Goal: Find specific page/section: Find specific page/section

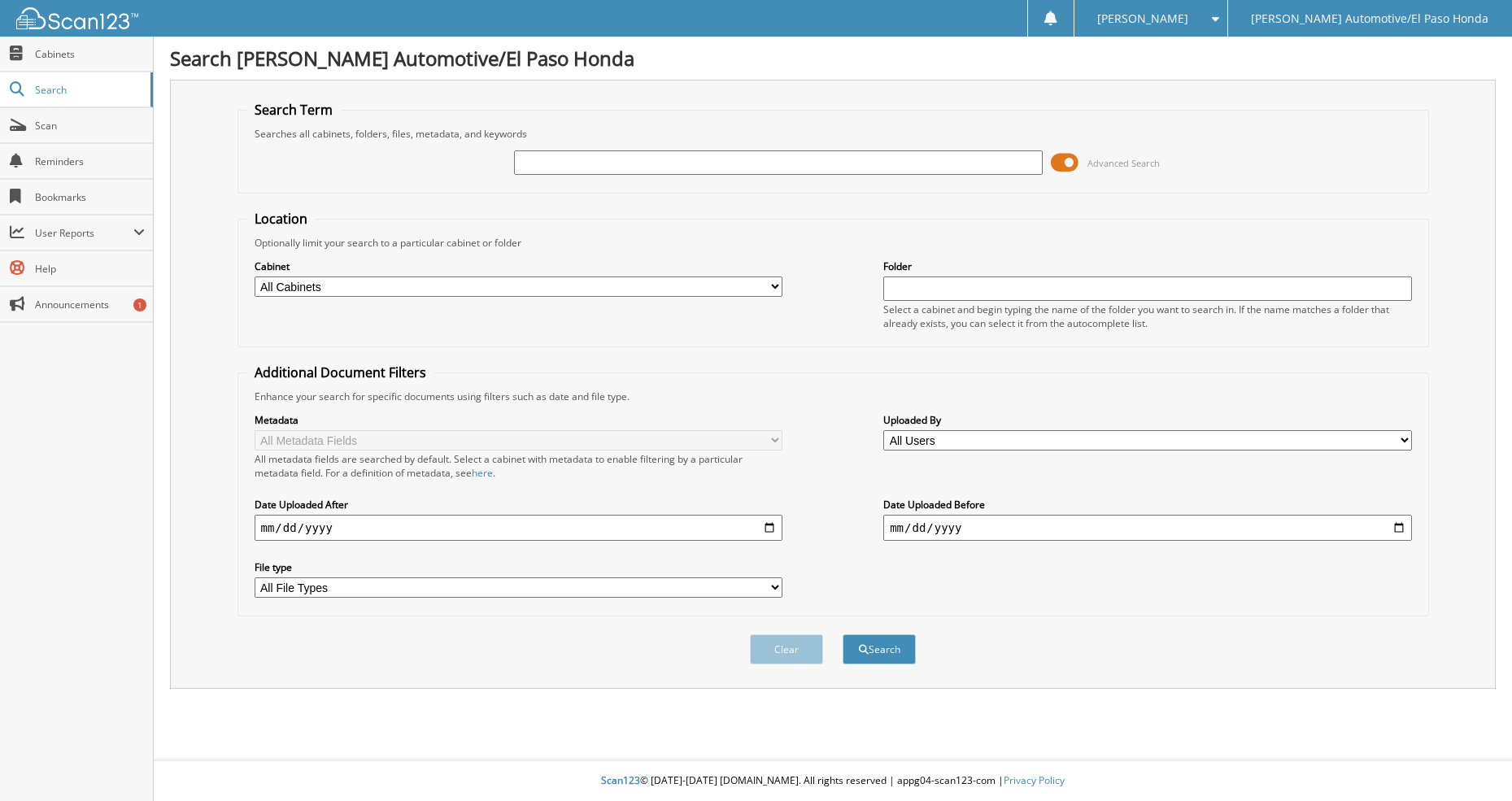
click at [739, 167] on input "text" at bounding box center [778, 162] width 528 height 24
type input "51166"
click at [842, 634] on button "Search" at bounding box center [878, 649] width 73 height 30
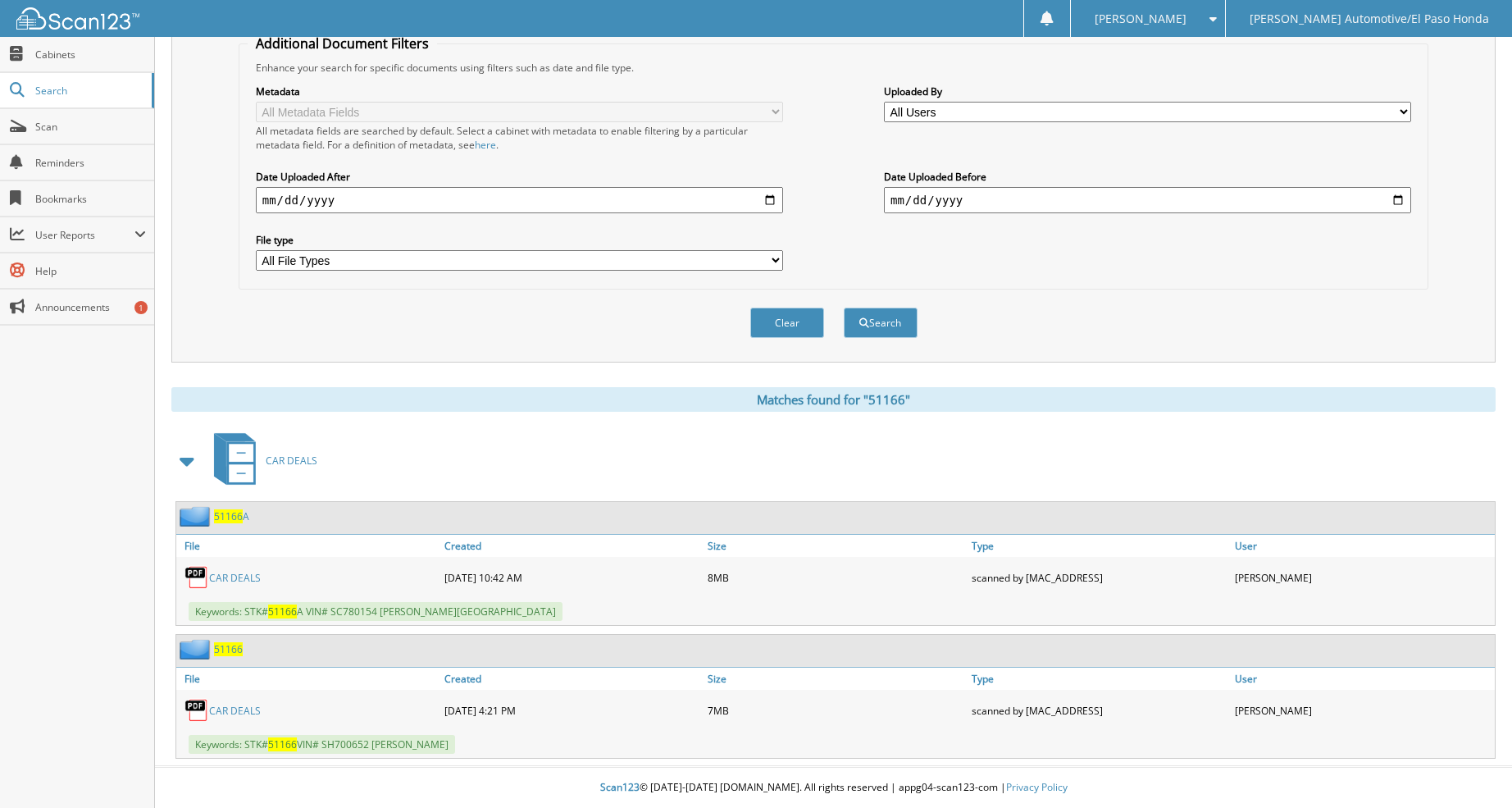
scroll to position [333, 0]
click at [235, 645] on span "51166" at bounding box center [228, 648] width 28 height 14
